Goal: Task Accomplishment & Management: Manage account settings

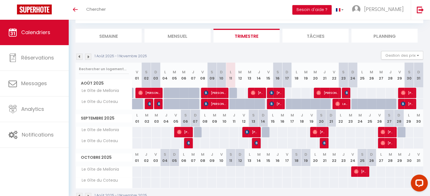
scroll to position [16, 0]
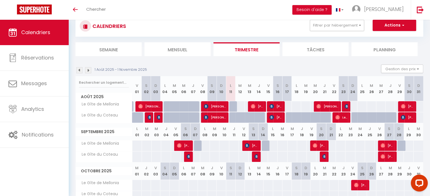
click at [88, 70] on img at bounding box center [88, 70] width 6 height 6
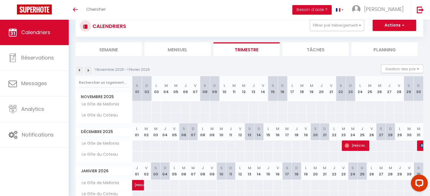
click at [88, 70] on img at bounding box center [88, 70] width 6 height 6
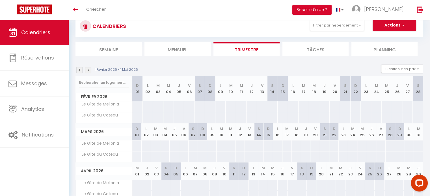
click at [88, 70] on img at bounding box center [88, 70] width 6 height 6
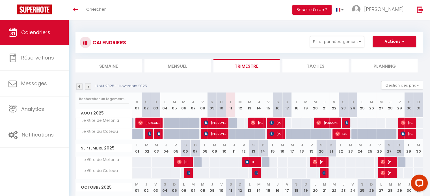
click at [81, 88] on img at bounding box center [79, 87] width 6 height 6
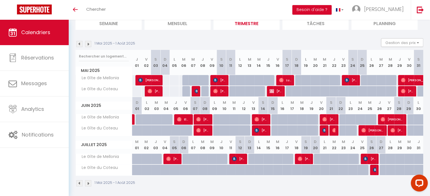
scroll to position [45, 0]
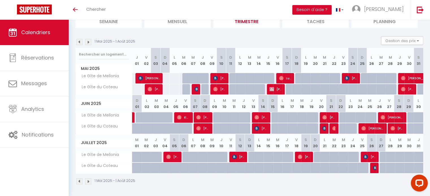
click at [90, 40] on img at bounding box center [88, 42] width 6 height 6
